Goal: Transaction & Acquisition: Purchase product/service

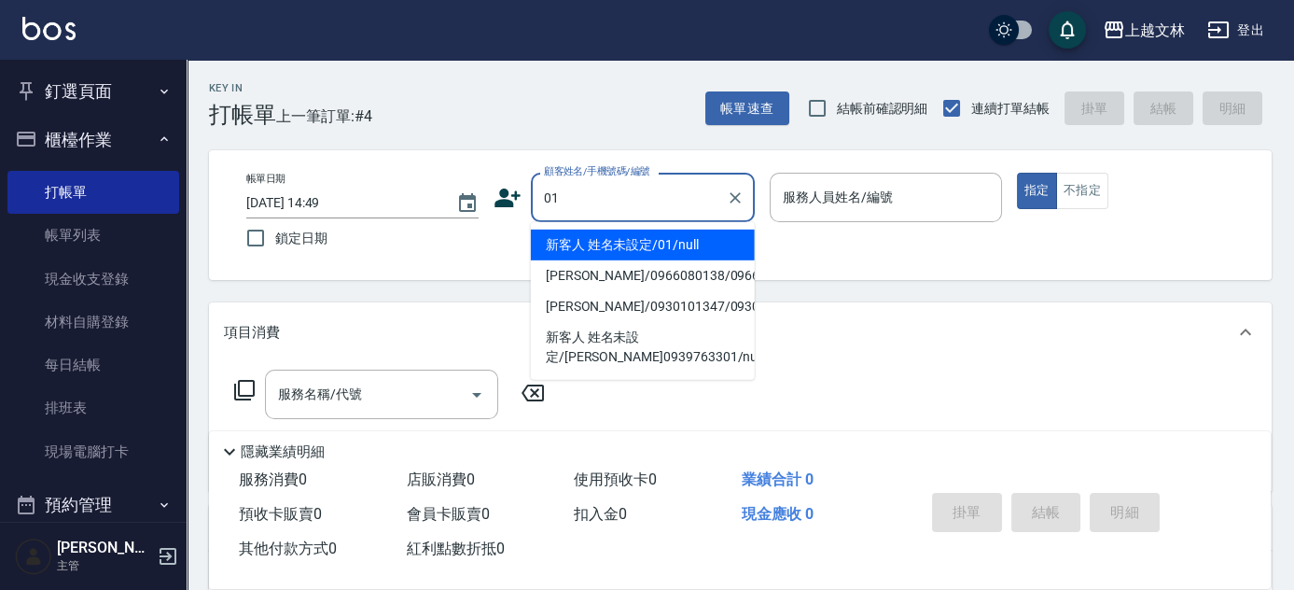
type input "新客人 姓名未設定/01/null"
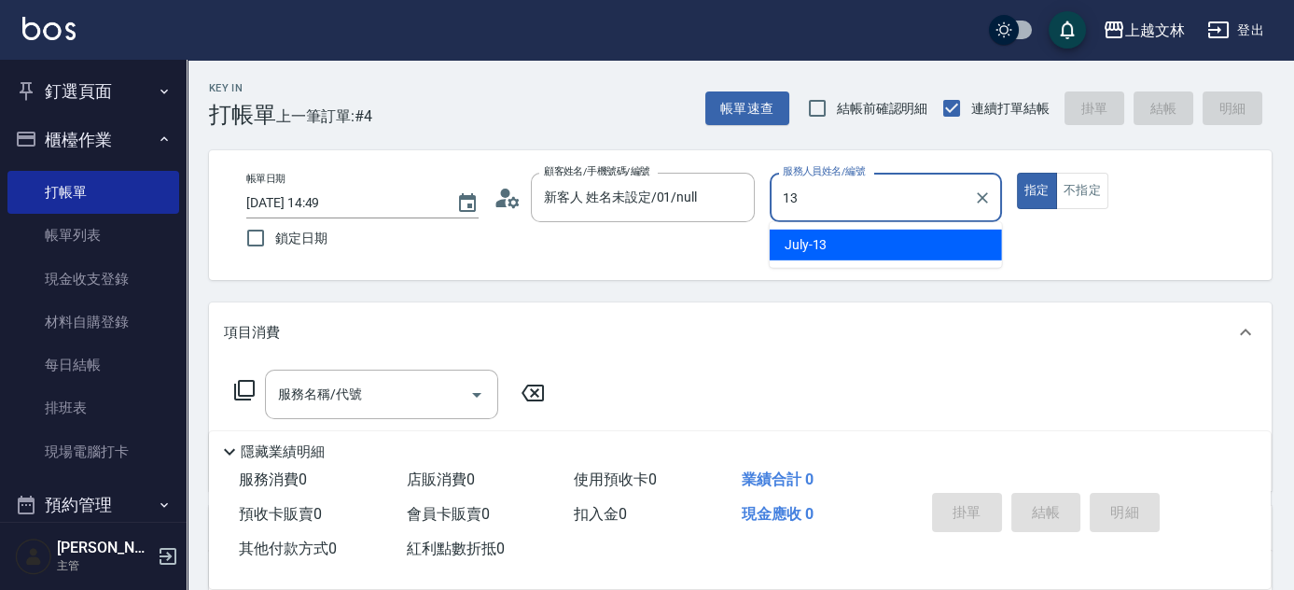
type input "July-13"
type button "true"
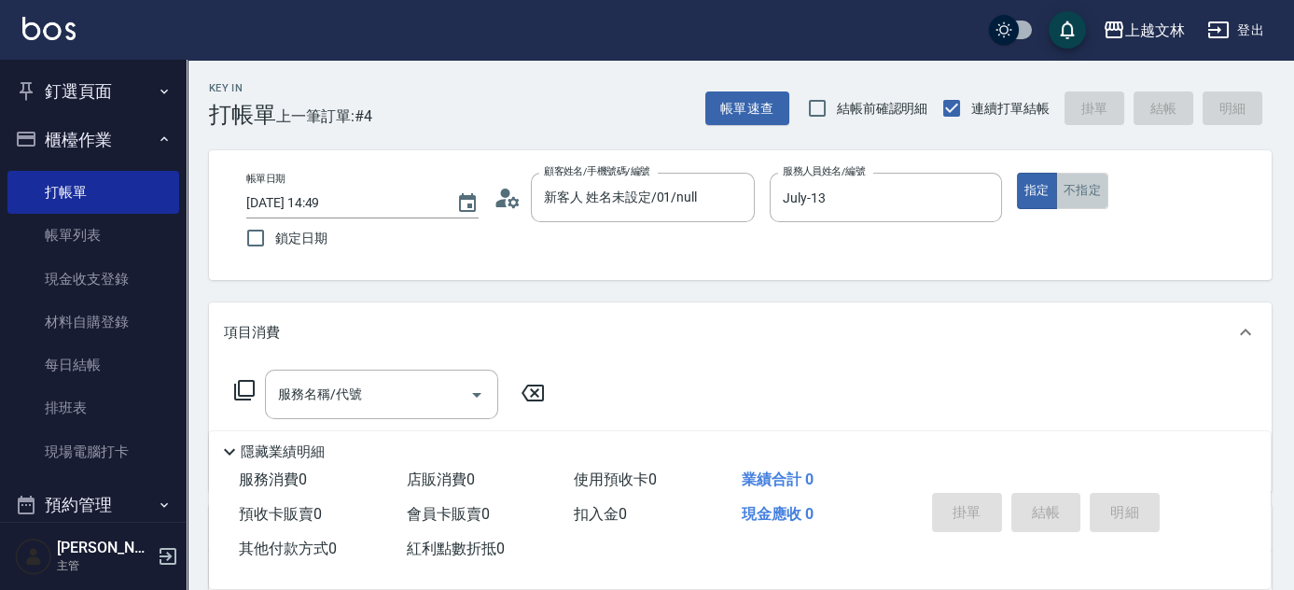
click at [1078, 196] on button "不指定" at bounding box center [1082, 191] width 52 height 36
click at [1028, 196] on button "指定" at bounding box center [1037, 191] width 40 height 36
click at [1103, 193] on button "不指定" at bounding box center [1082, 191] width 52 height 36
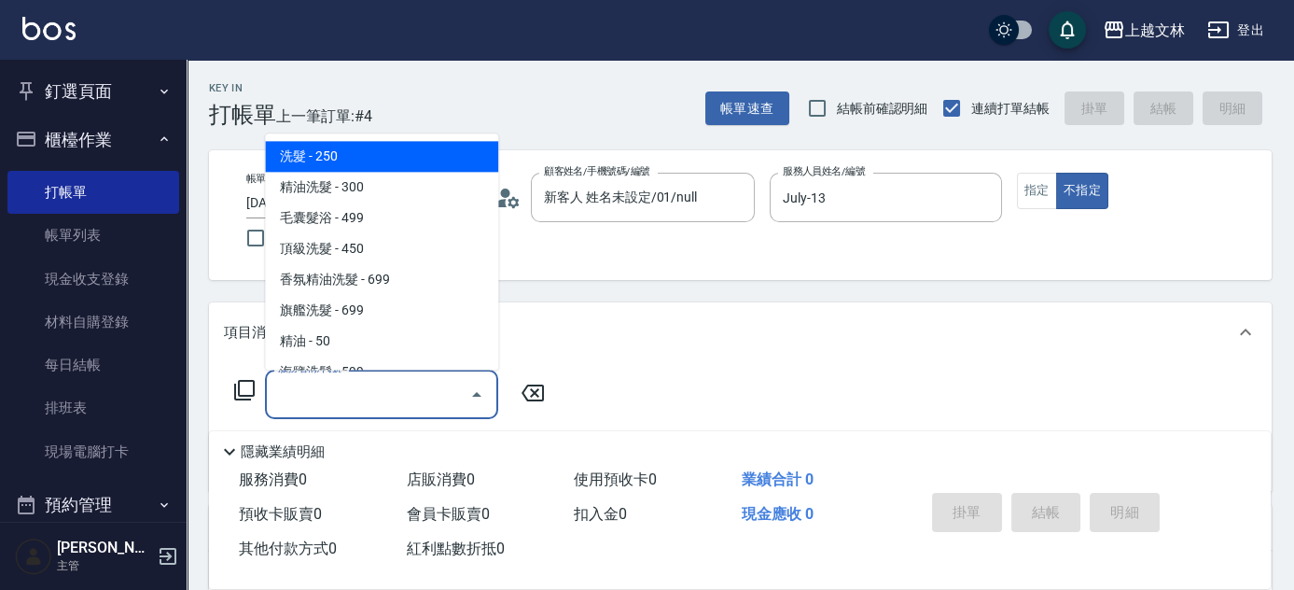
click at [426, 382] on input "服務名稱/代號" at bounding box center [367, 394] width 188 height 33
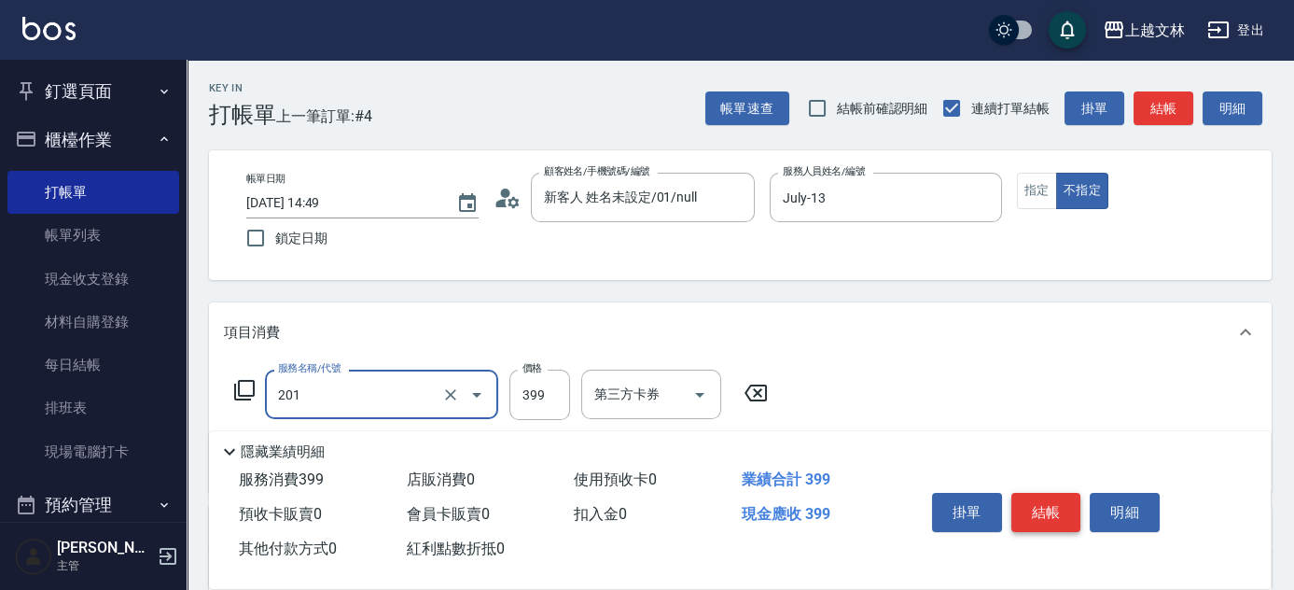
type input "B級單剪(201)"
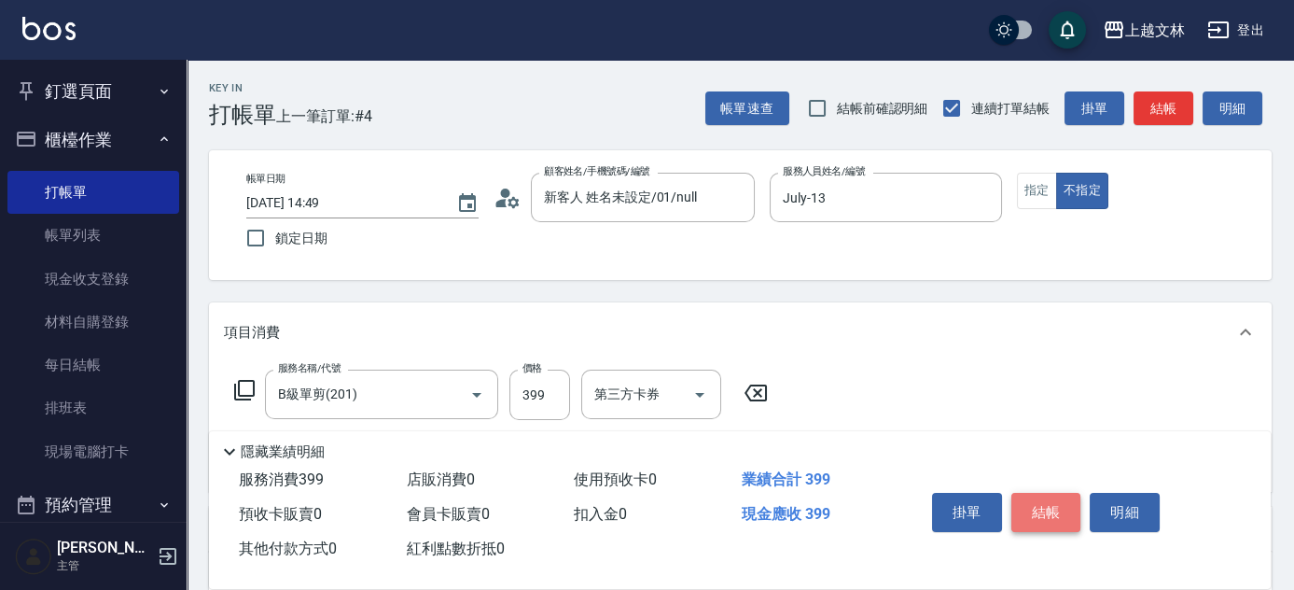
click at [1033, 506] on button "結帳" at bounding box center [1046, 512] width 70 height 39
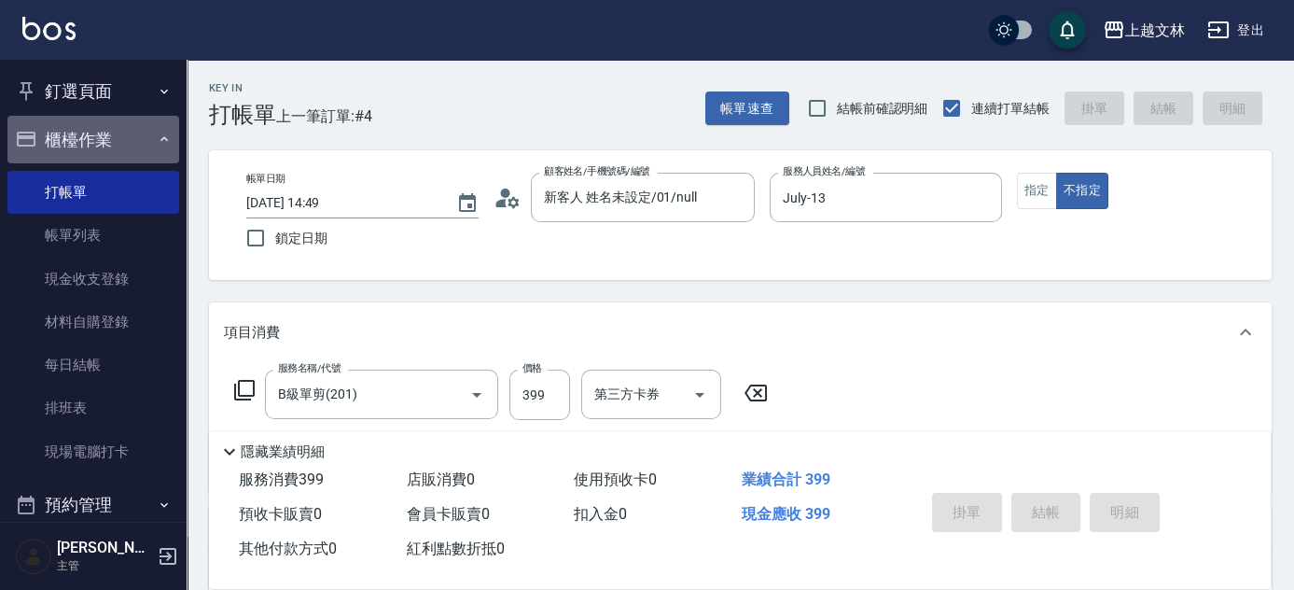
click at [163, 147] on button "櫃檯作業" at bounding box center [93, 140] width 172 height 49
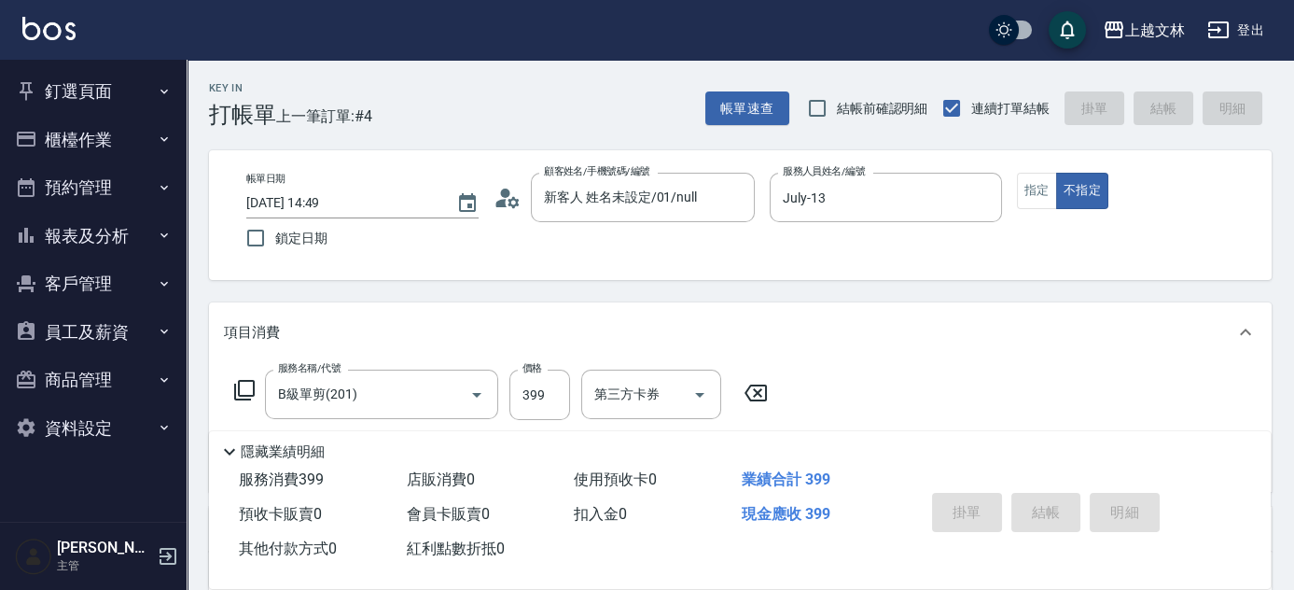
type input "[DATE] 15:33"
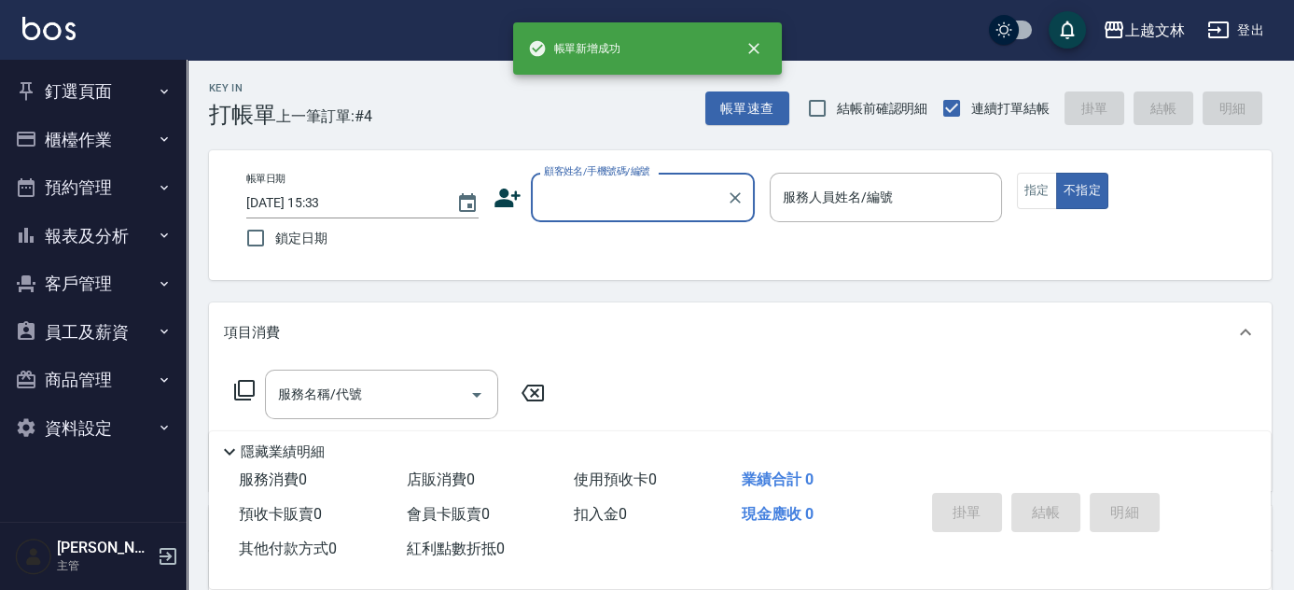
click at [174, 228] on button "報表及分析" at bounding box center [93, 236] width 172 height 49
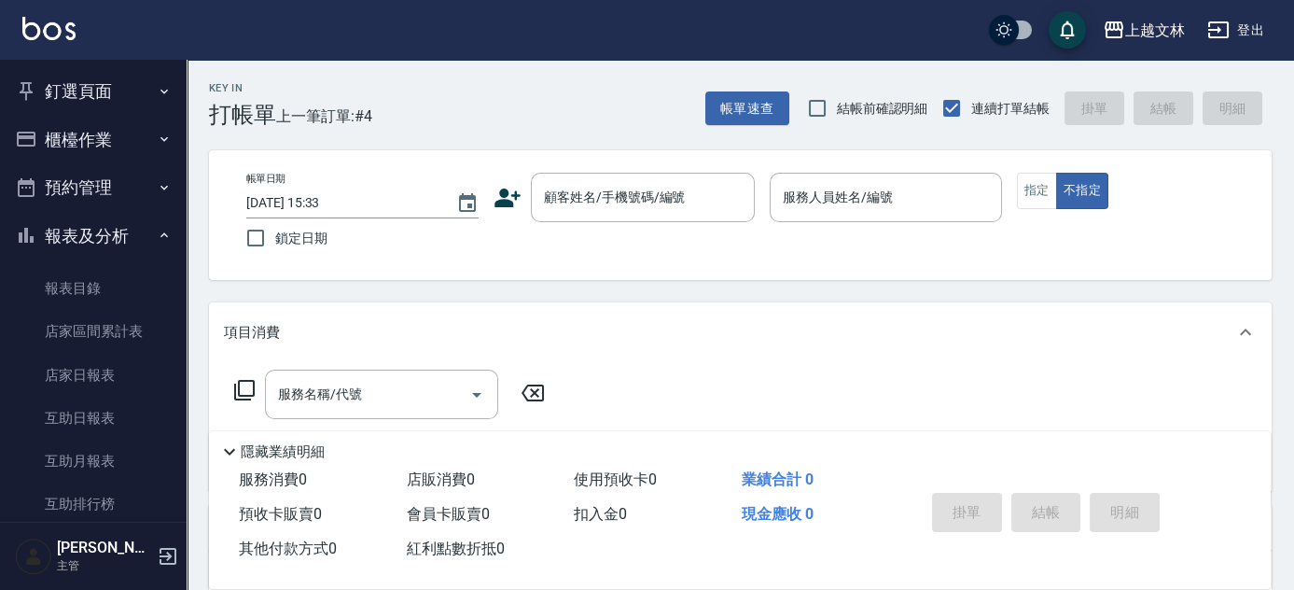
click at [182, 253] on nav "釘選頁面 店家日報表 設計師排行榜 每日結帳 櫃檯作業 打帳單 帳單列表 現金收支登錄 材料自購登錄 每日結帳 排班表 現場電腦打卡 預約管理 預約管理 單日…" at bounding box center [93, 291] width 187 height 462
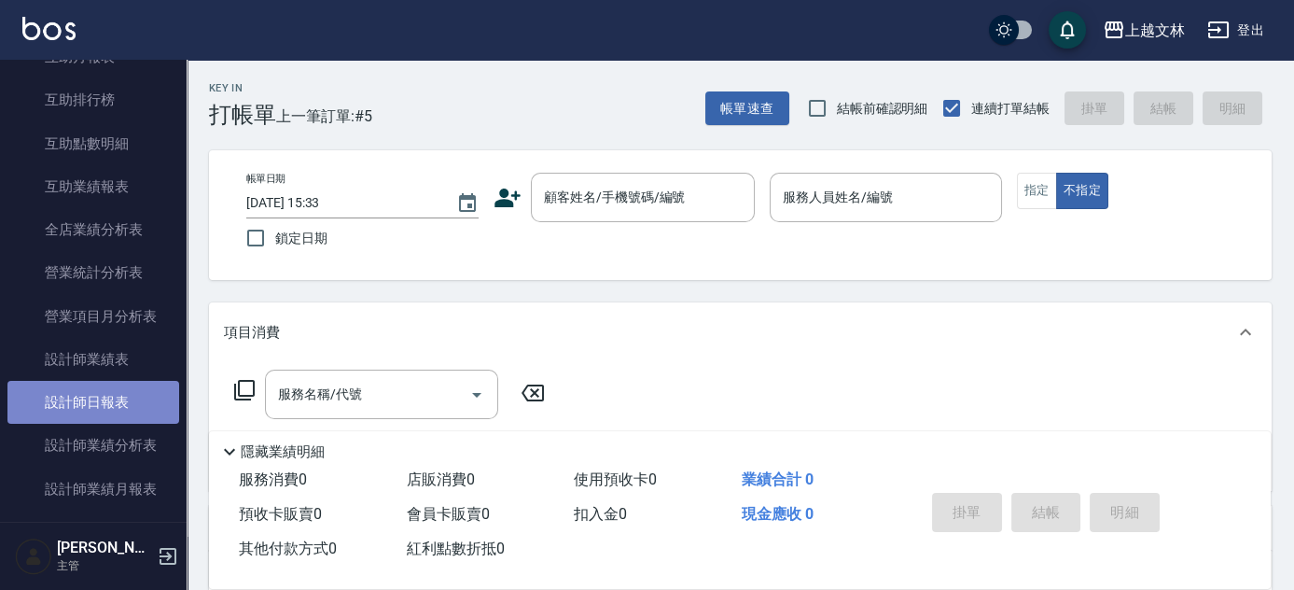
click at [136, 383] on link "設計師日報表" at bounding box center [93, 402] width 172 height 43
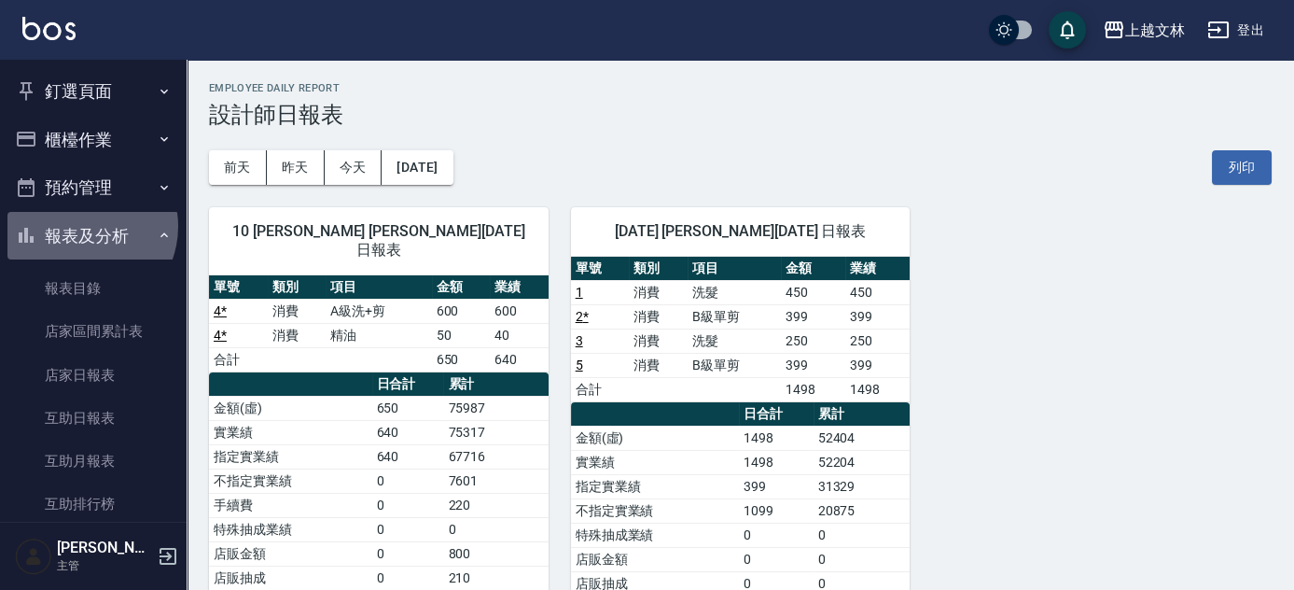
click at [79, 226] on button "報表及分析" at bounding box center [93, 236] width 172 height 49
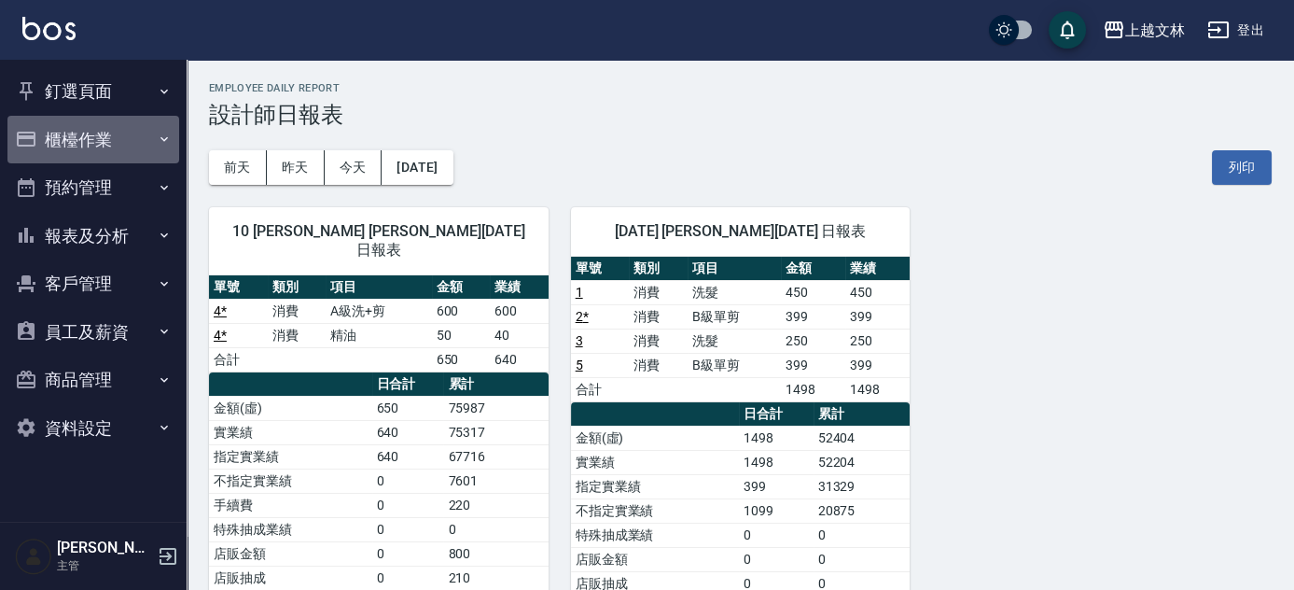
click at [133, 148] on button "櫃檯作業" at bounding box center [93, 140] width 172 height 49
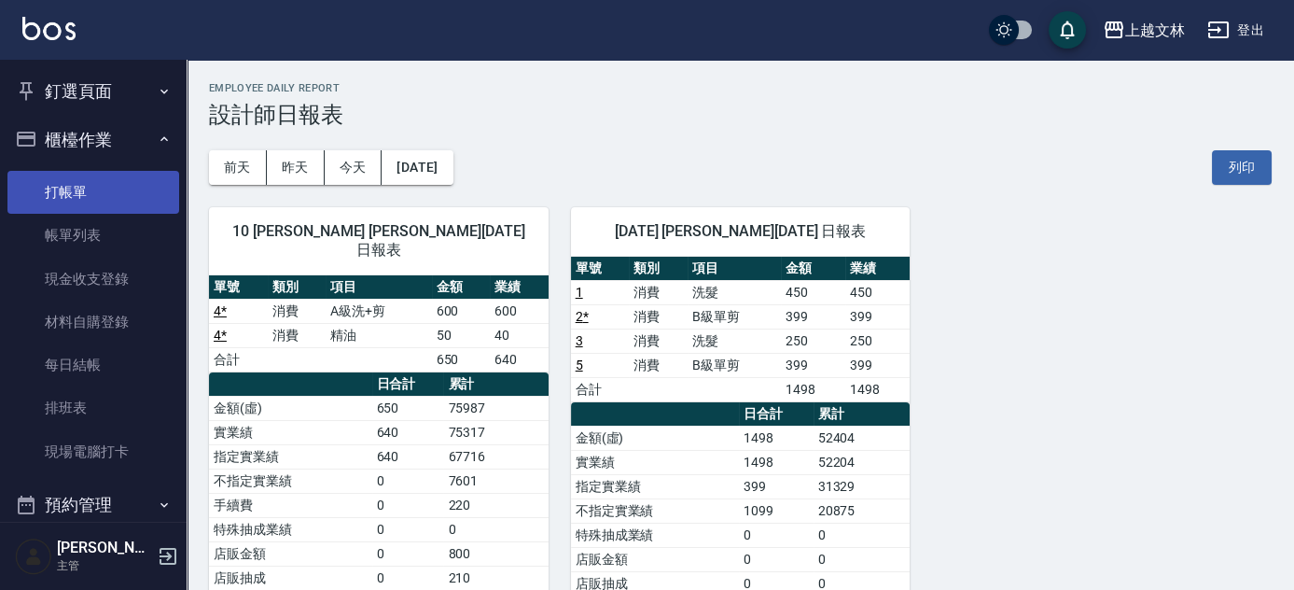
click at [123, 186] on link "打帳單" at bounding box center [93, 192] width 172 height 43
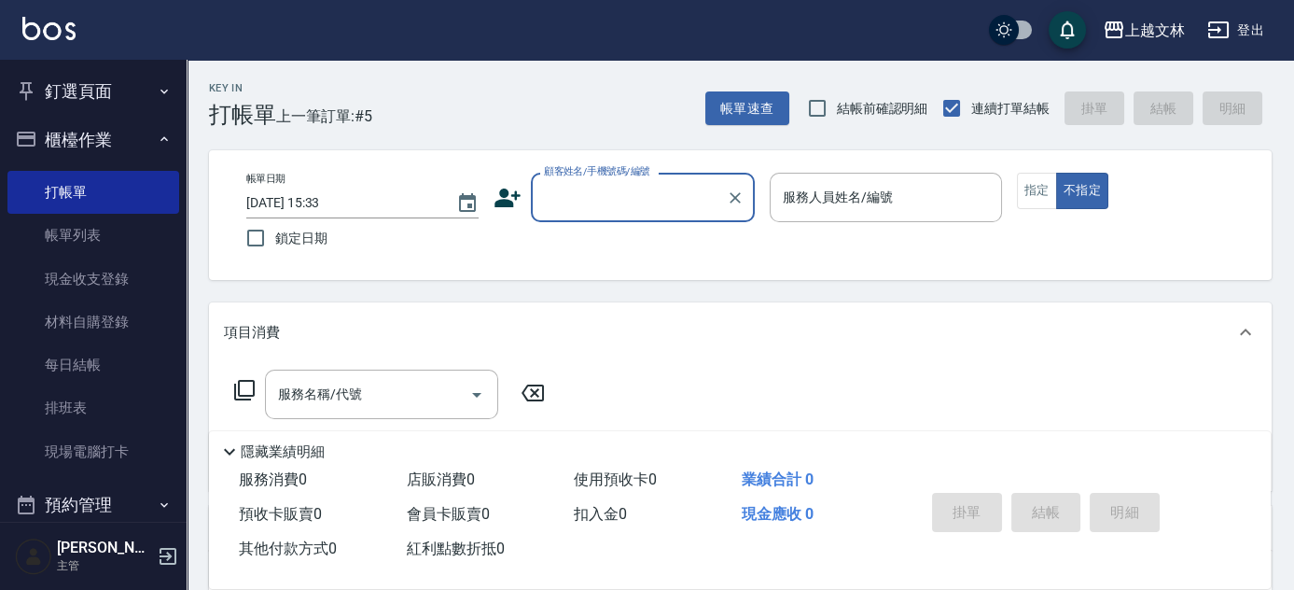
click at [557, 183] on input "顧客姓名/手機號碼/編號" at bounding box center [628, 197] width 179 height 33
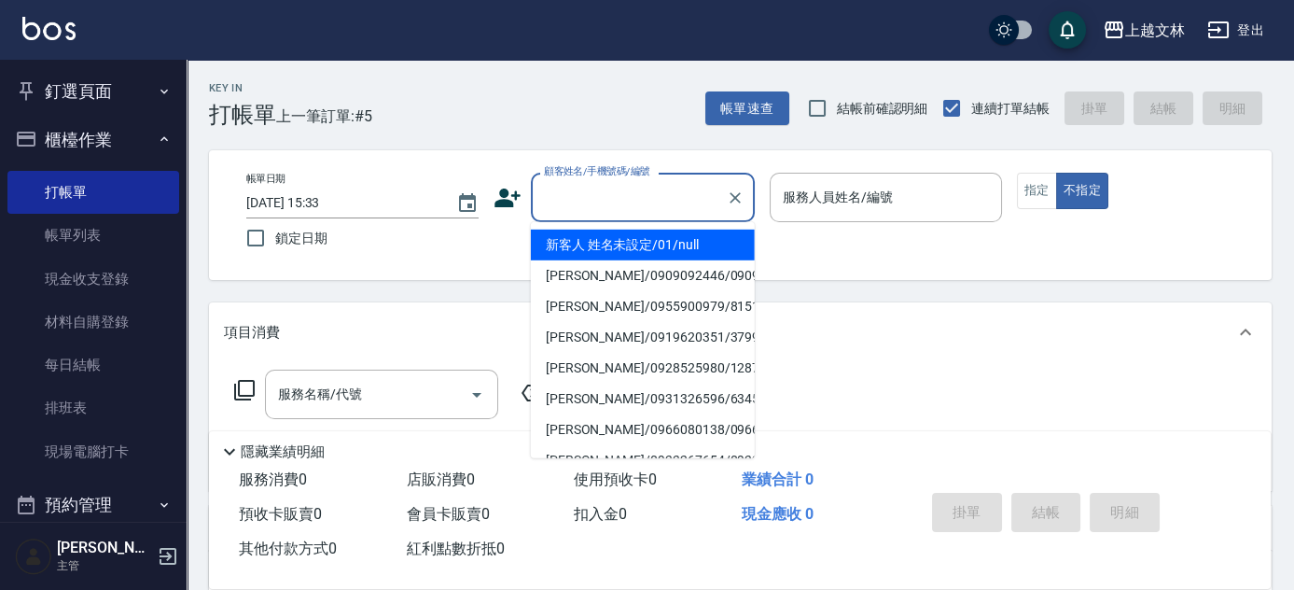
click at [579, 240] on li "新客人 姓名未設定/01/null" at bounding box center [643, 244] width 224 height 31
type input "新客人 姓名未設定/01/null"
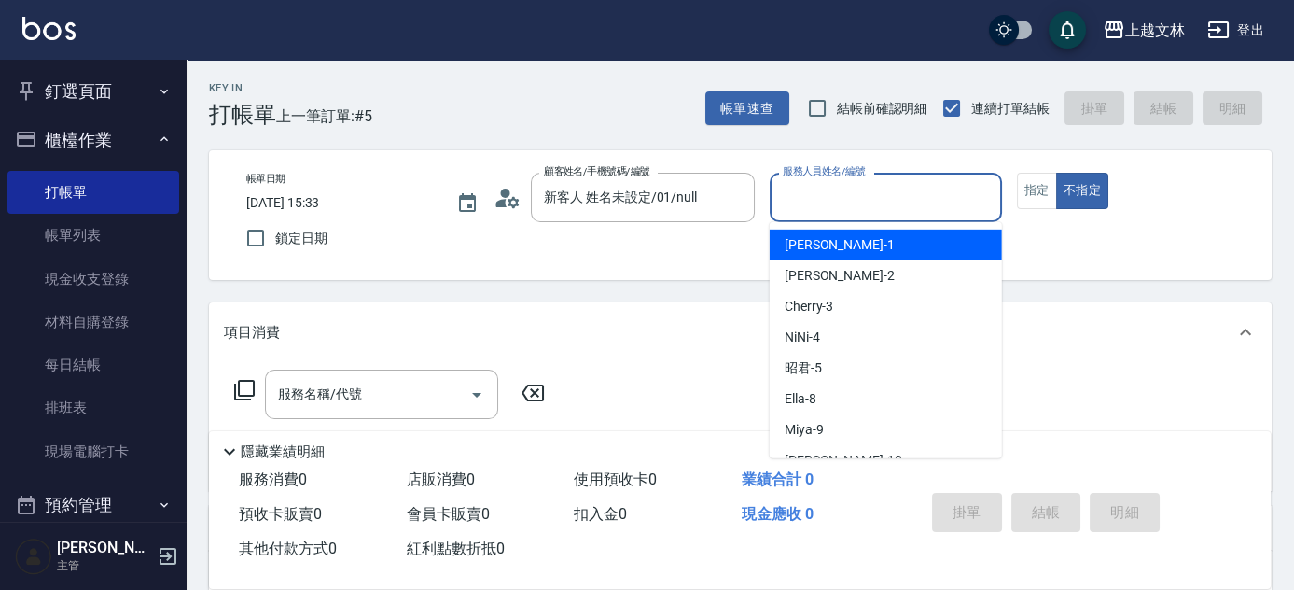
drag, startPoint x: 790, startPoint y: 200, endPoint x: 800, endPoint y: 201, distance: 10.4
click at [793, 198] on input "服務人員姓名/編號" at bounding box center [885, 197] width 215 height 33
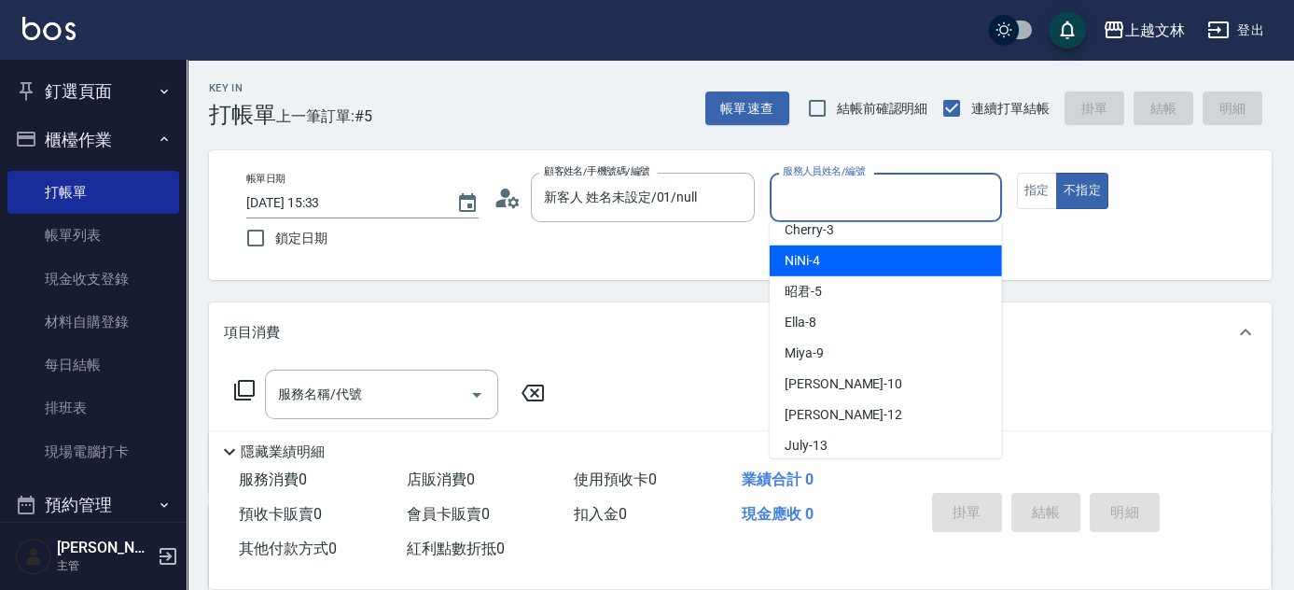
scroll to position [169, 0]
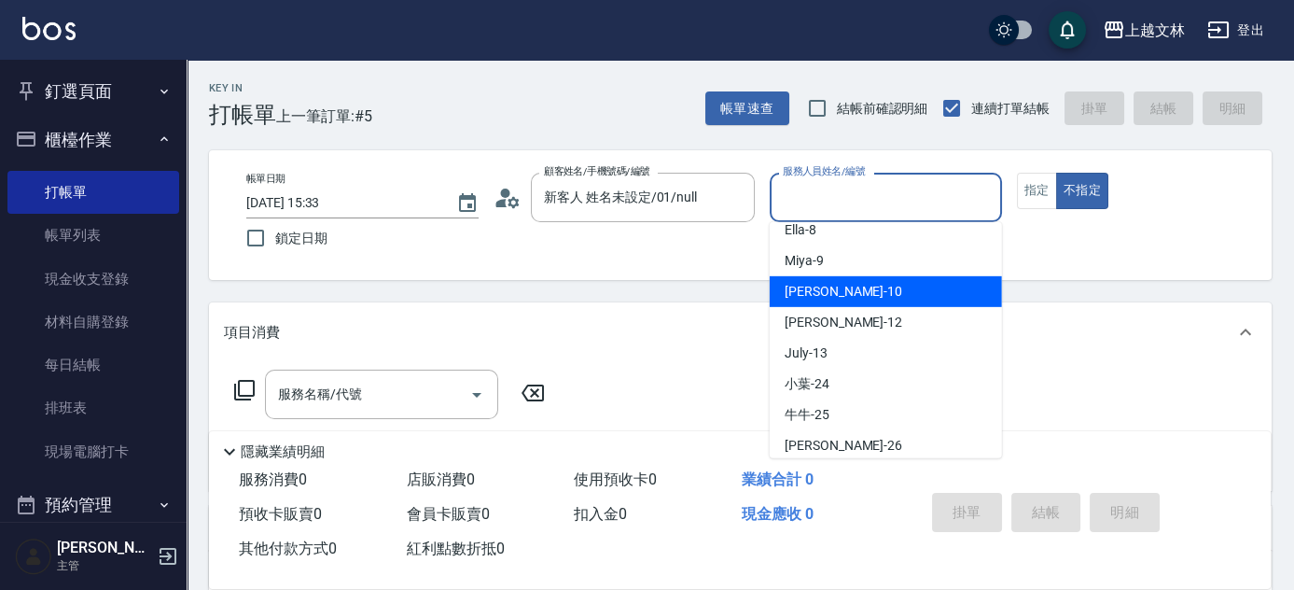
click at [848, 299] on div "[PERSON_NAME] -10" at bounding box center [886, 291] width 232 height 31
type input "[PERSON_NAME]-10"
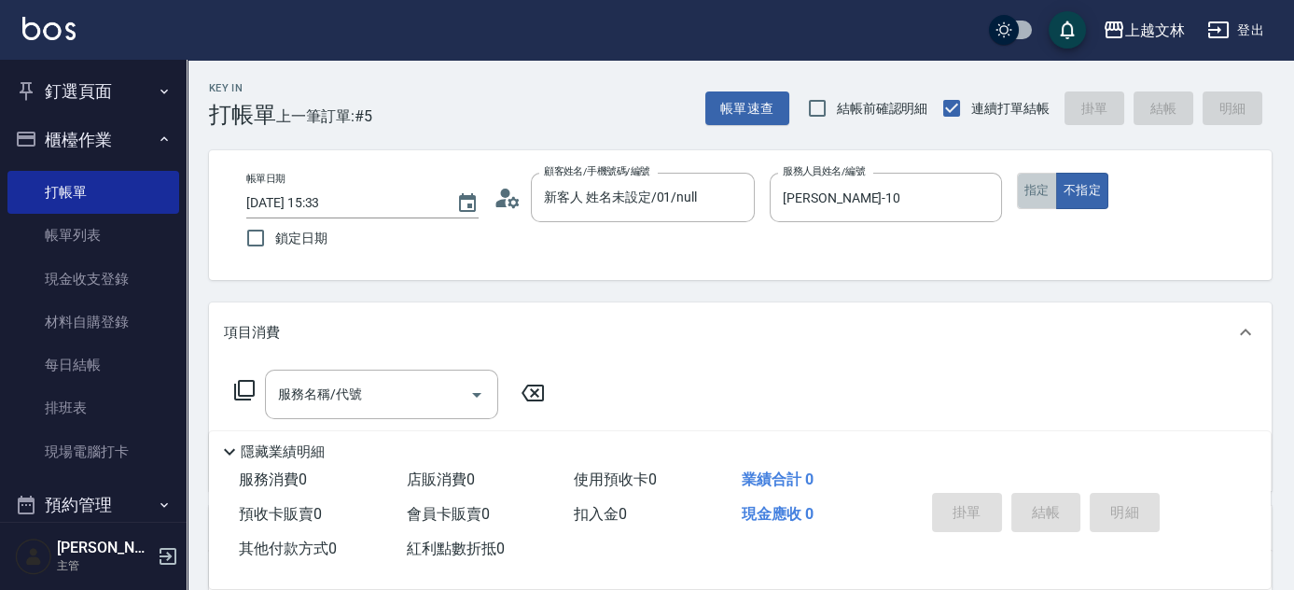
click at [1046, 192] on button "指定" at bounding box center [1037, 191] width 40 height 36
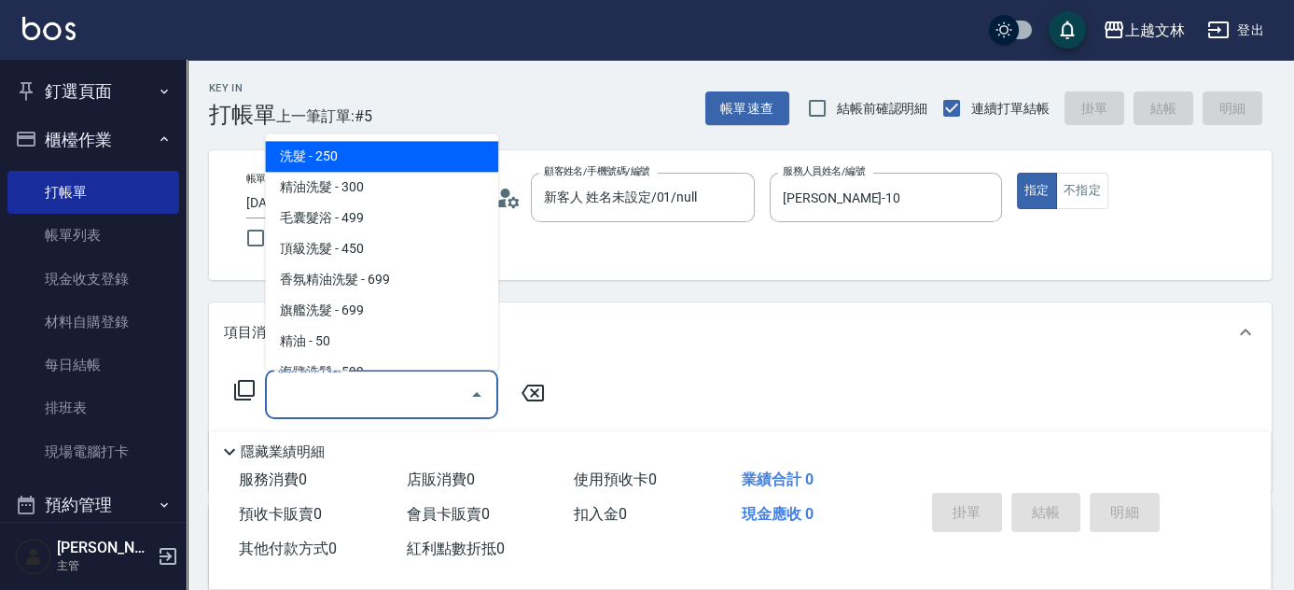
drag, startPoint x: 383, startPoint y: 388, endPoint x: 393, endPoint y: 383, distance: 10.4
click at [385, 387] on input "服務名稱/代號" at bounding box center [367, 394] width 188 height 33
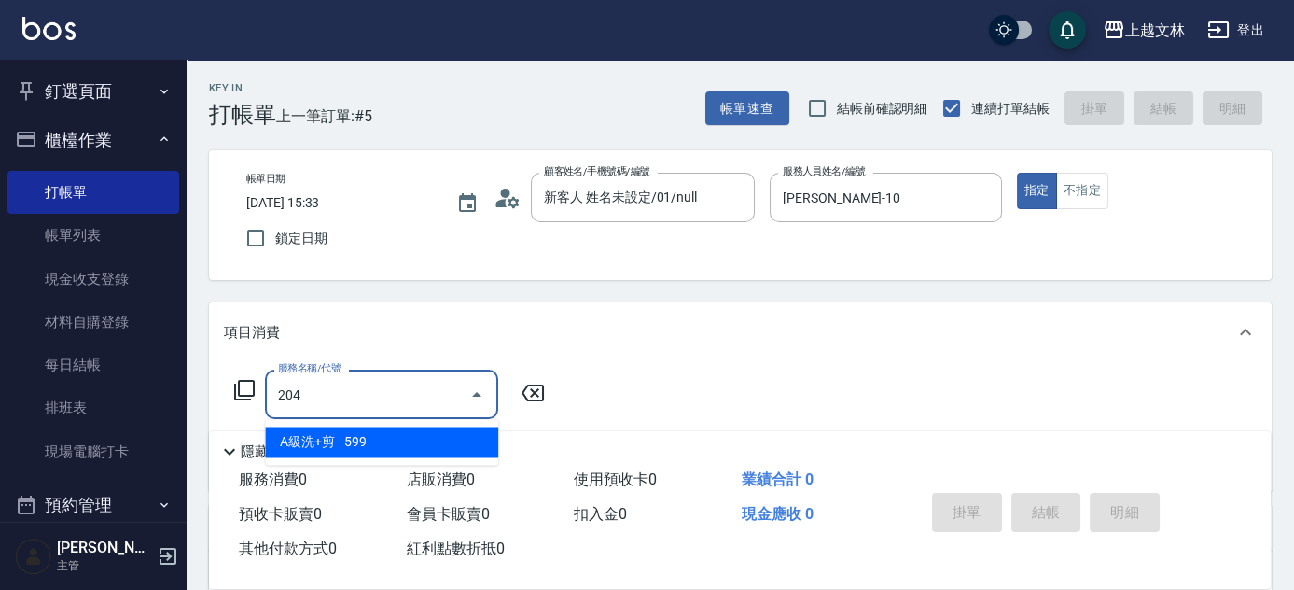
click at [375, 437] on span "A級洗+剪 - 599" at bounding box center [381, 441] width 233 height 31
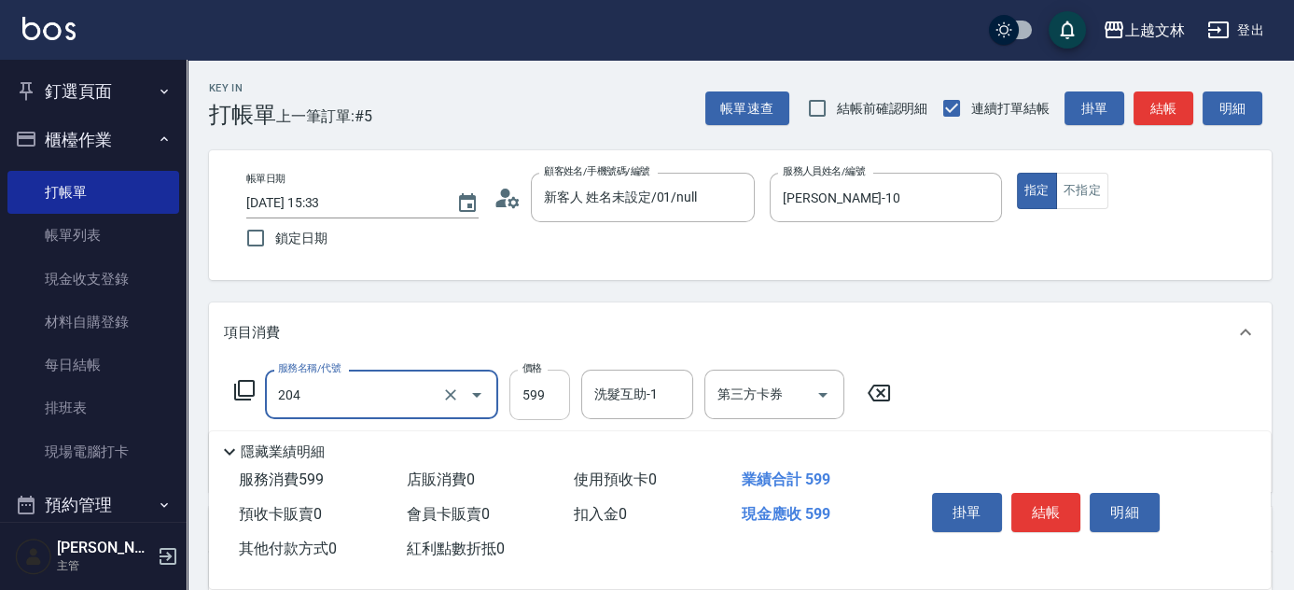
type input "A級洗+剪(204)"
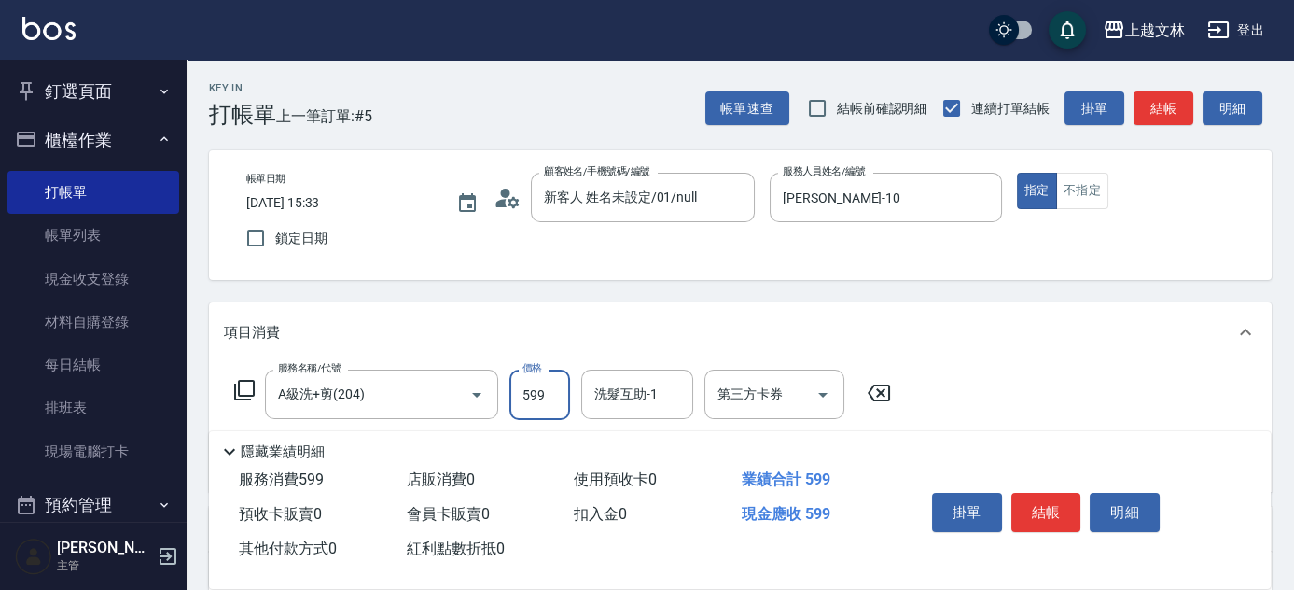
click at [520, 390] on input "599" at bounding box center [539, 394] width 61 height 50
type input "600"
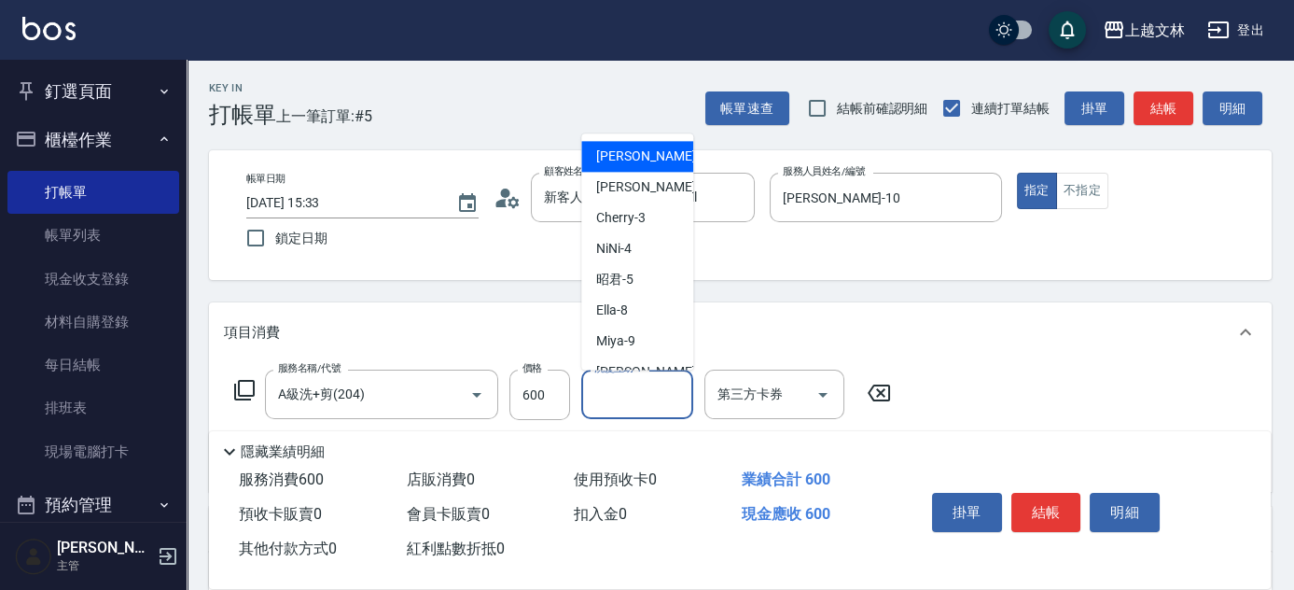
click at [632, 398] on div "洗髮互助-1 洗髮互助-1" at bounding box center [637, 393] width 112 height 49
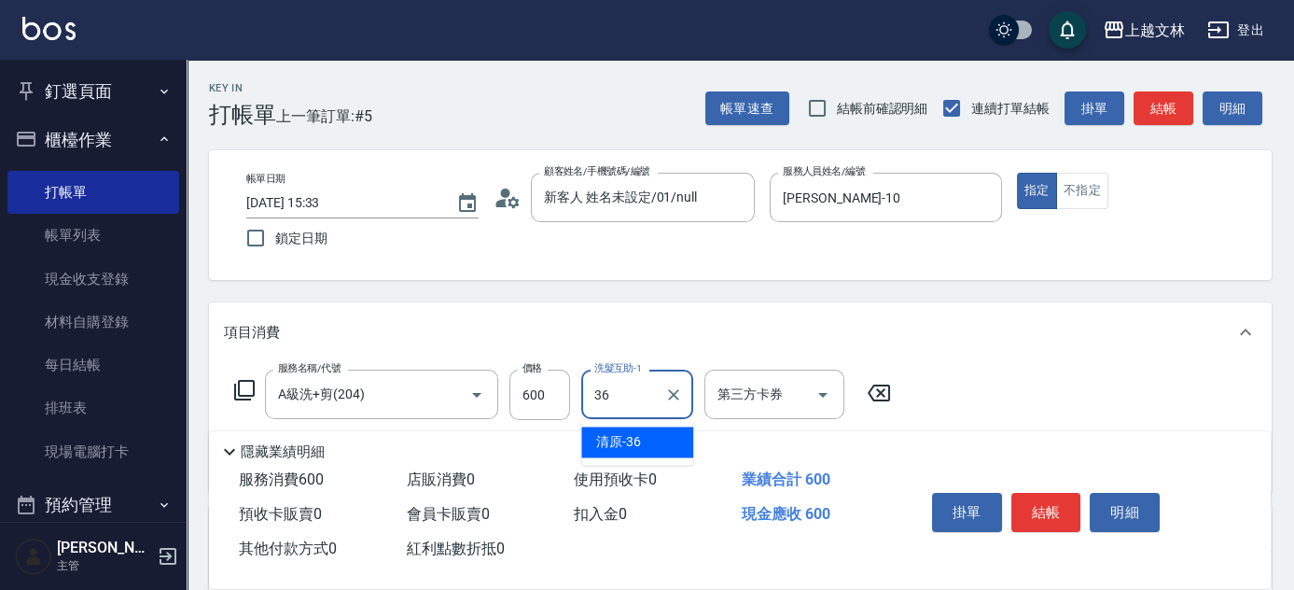
click at [611, 444] on span "清原 -36" at bounding box center [618, 442] width 45 height 20
type input "清原-36"
click at [237, 394] on icon at bounding box center [244, 390] width 22 height 22
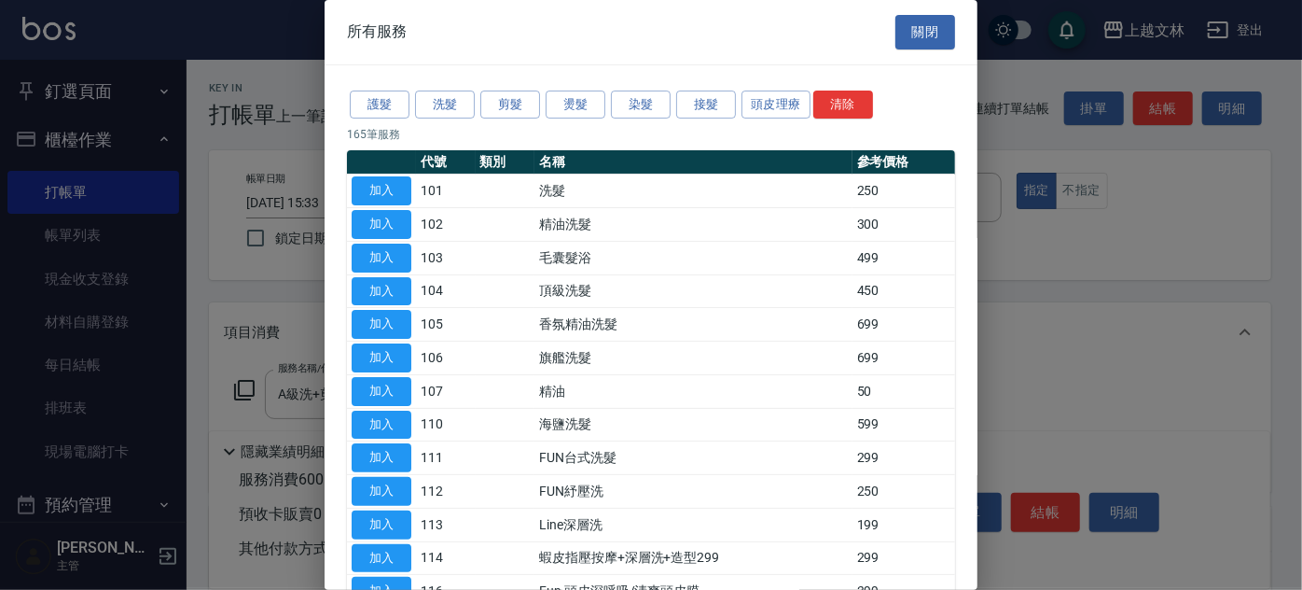
click at [239, 390] on div at bounding box center [651, 295] width 1302 height 590
click at [923, 39] on button "關閉" at bounding box center [925, 32] width 60 height 35
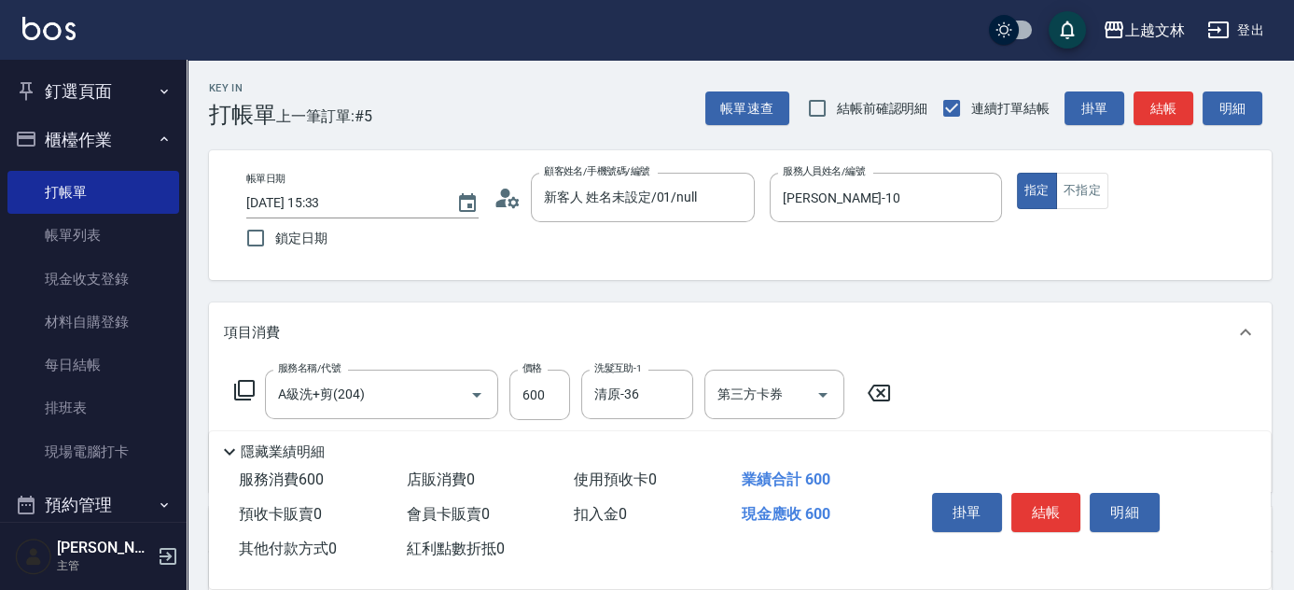
click at [229, 442] on icon at bounding box center [229, 451] width 22 height 22
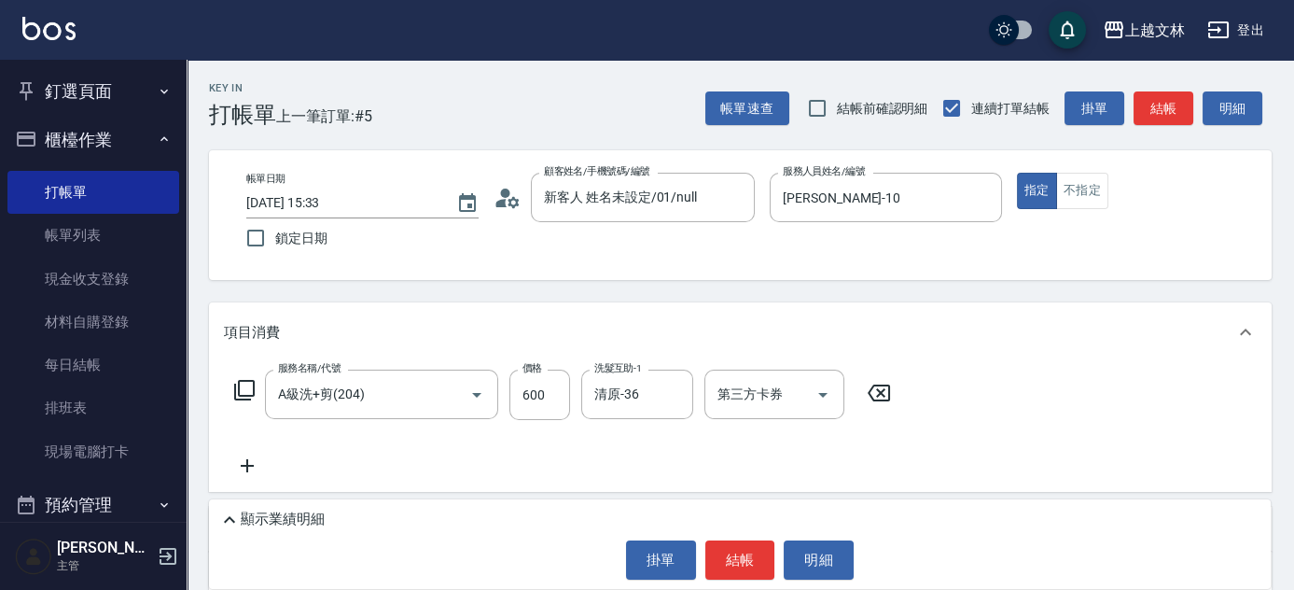
click at [247, 462] on icon at bounding box center [247, 465] width 13 height 13
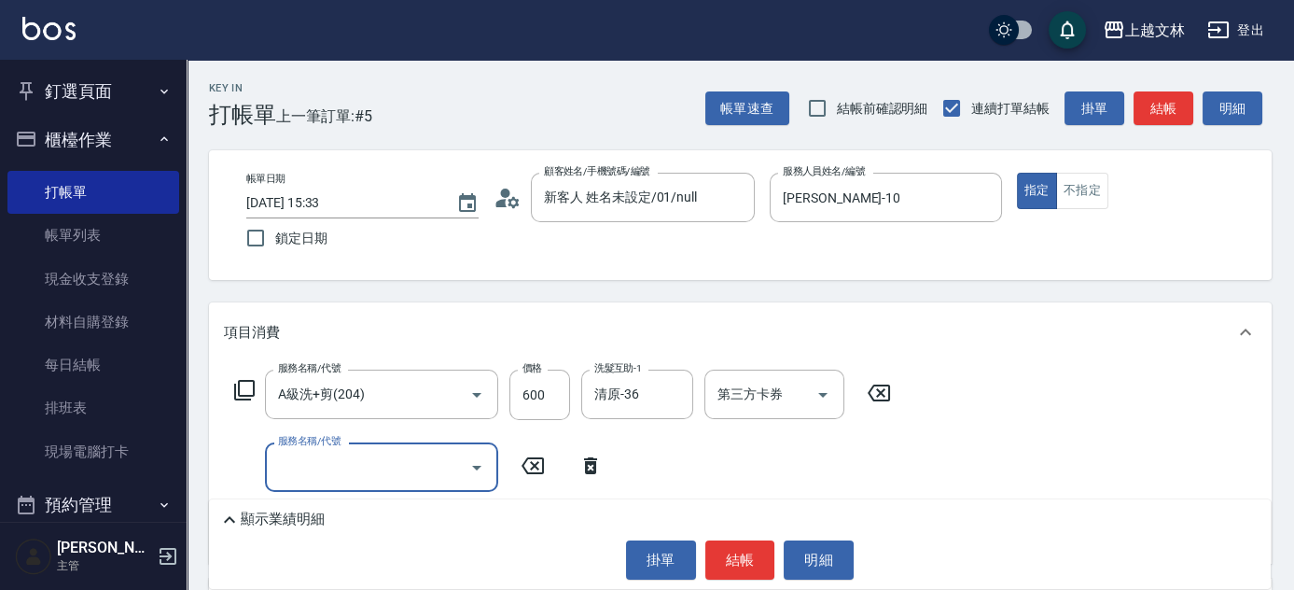
click at [476, 465] on icon "Open" at bounding box center [476, 467] width 9 height 5
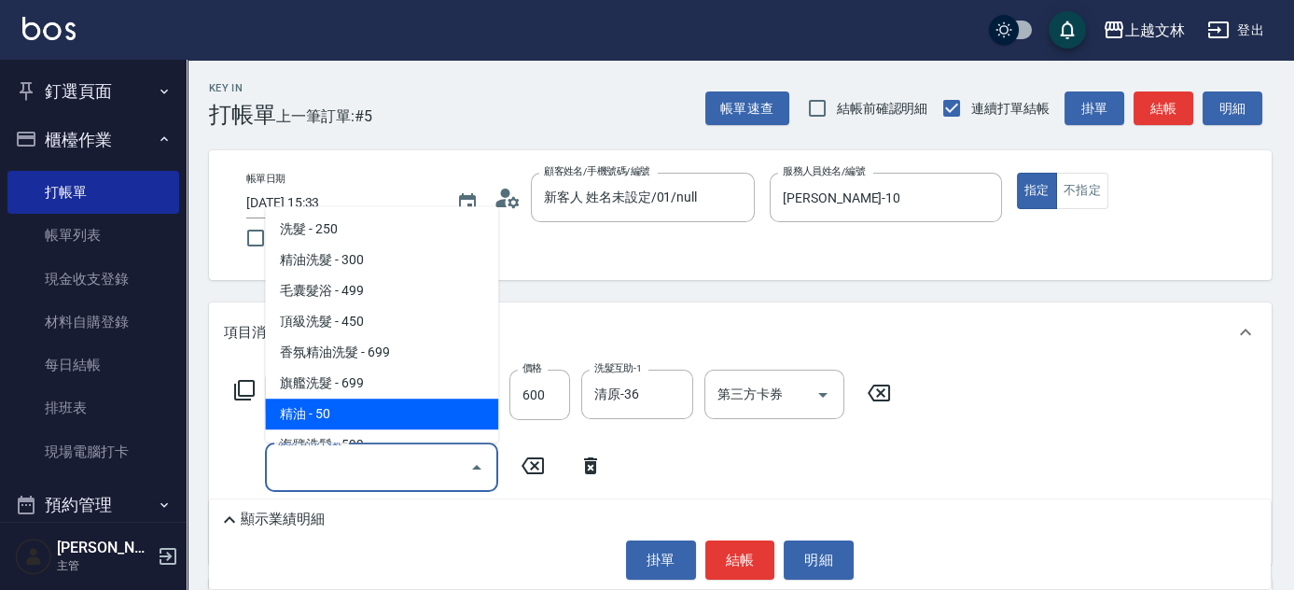
click at [336, 406] on span "精油 - 50" at bounding box center [381, 413] width 233 height 31
type input "精油(107)"
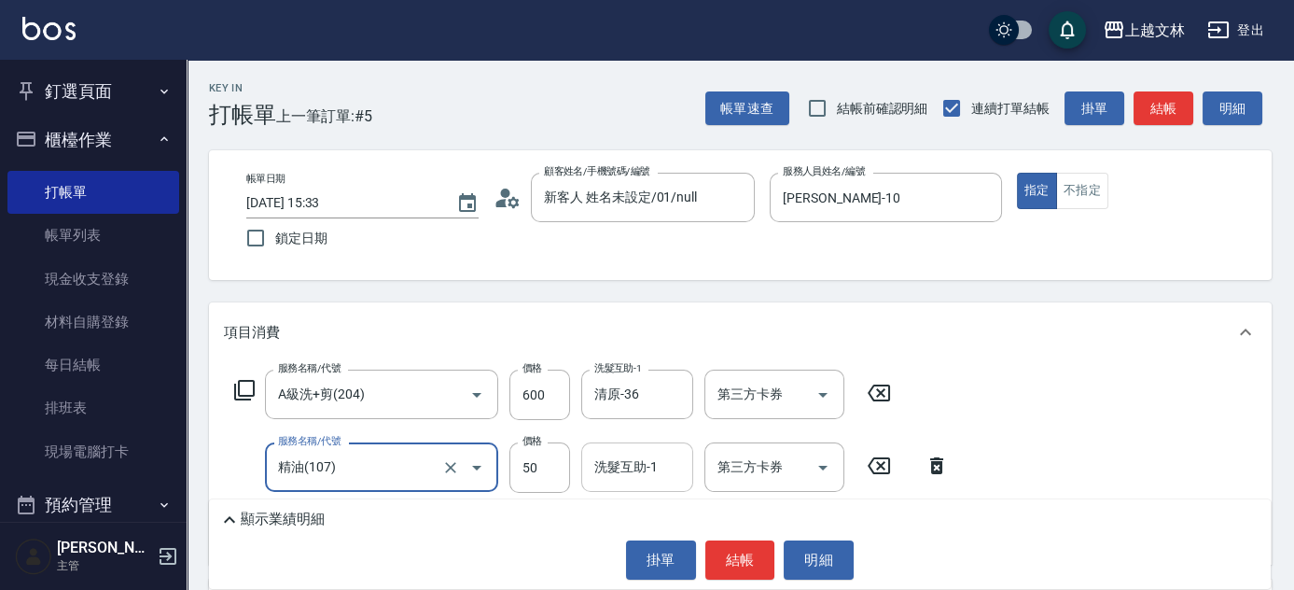
click at [619, 477] on input "洗髮互助-1" at bounding box center [637, 467] width 95 height 33
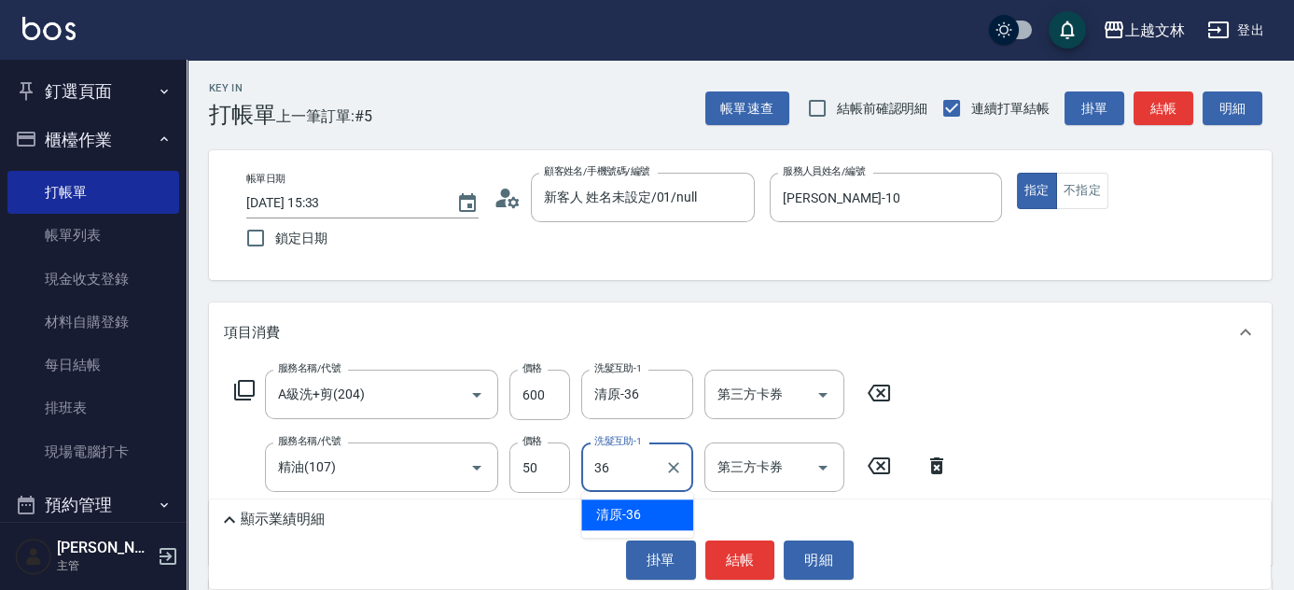
click at [611, 508] on span "清原 -36" at bounding box center [618, 515] width 45 height 20
type input "清原-36"
click at [750, 560] on button "結帳" at bounding box center [740, 559] width 70 height 39
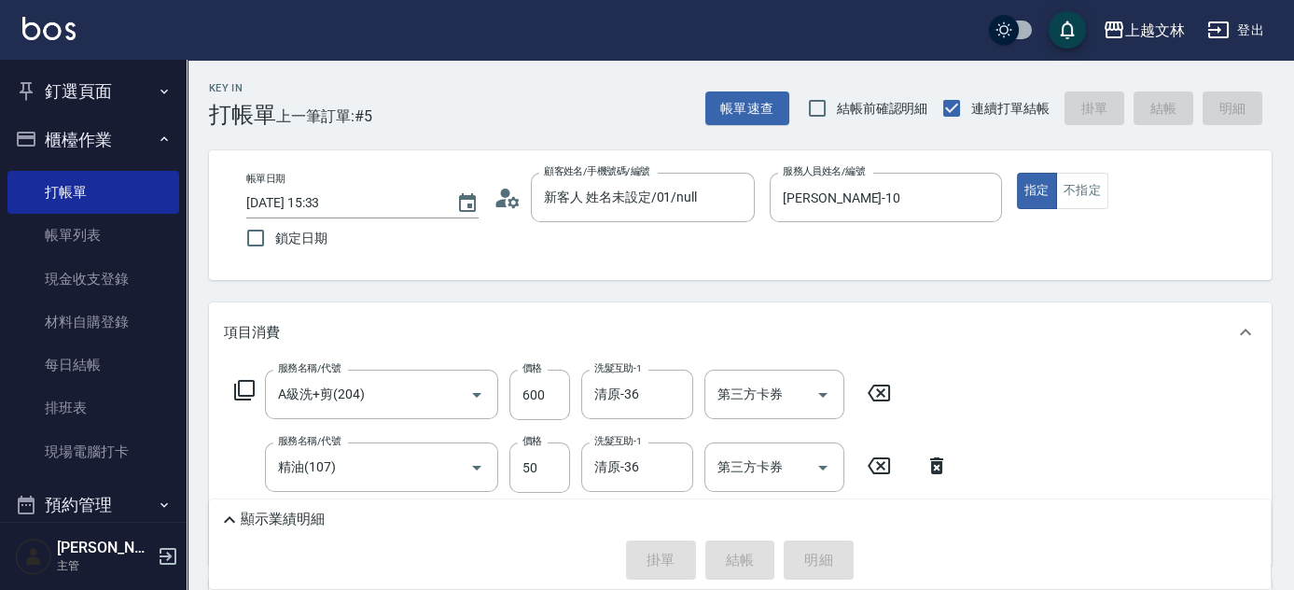
type input "[DATE] 15:45"
